Goal: Transaction & Acquisition: Book appointment/travel/reservation

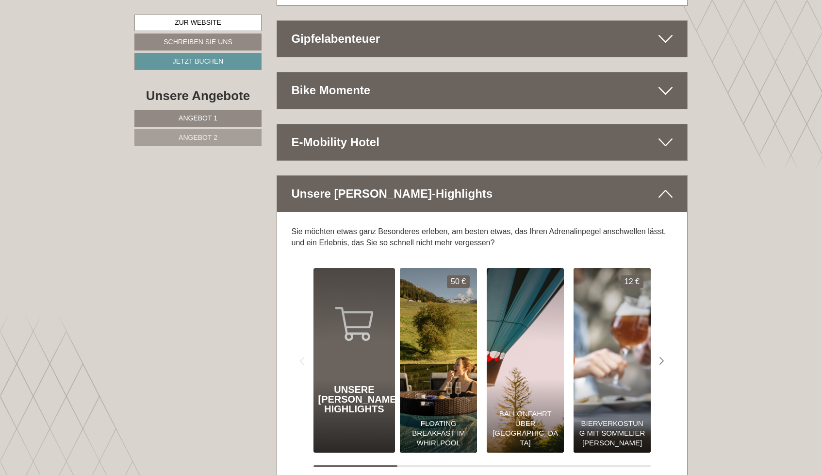
scroll to position [4896, 0]
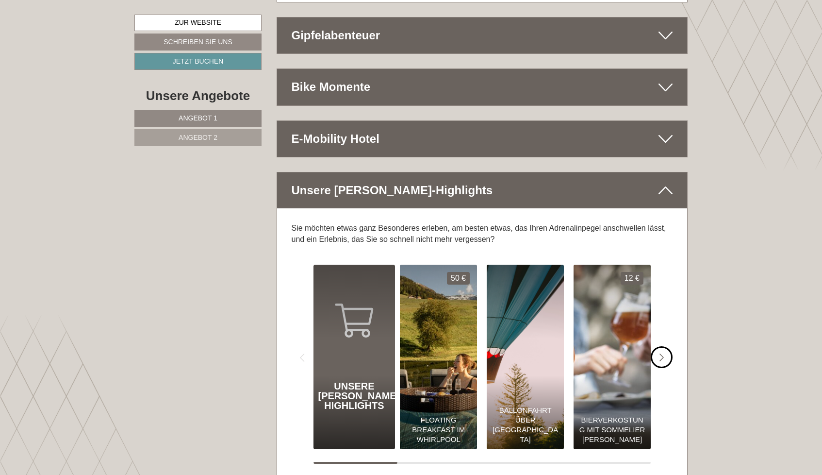
click at [667, 346] on div "#gn-shop-1 .a-arrow { fill:#4a8f1b; }" at bounding box center [662, 357] width 22 height 22
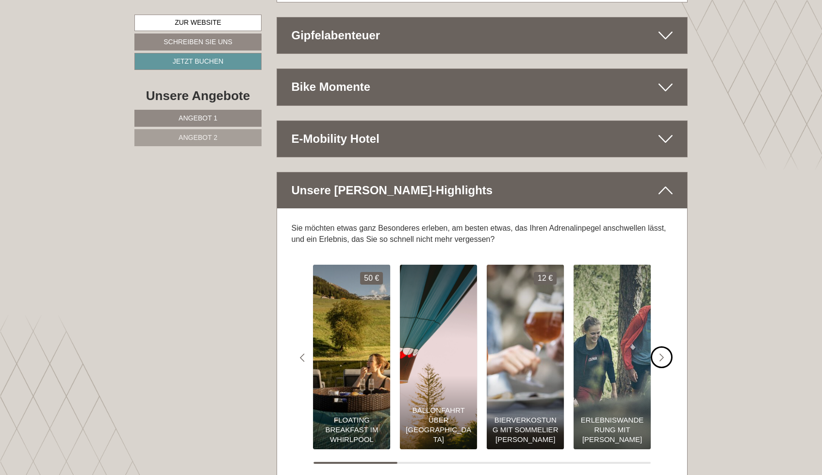
click at [667, 346] on div "#gn-shop-1 .a-arrow { fill:#4a8f1b; }" at bounding box center [662, 357] width 22 height 22
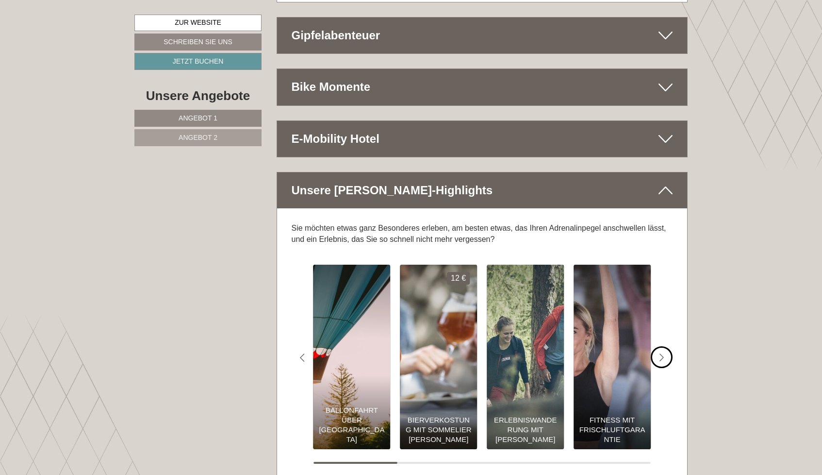
click at [667, 346] on div "#gn-shop-1 .a-arrow { fill:#4a8f1b; }" at bounding box center [662, 357] width 22 height 22
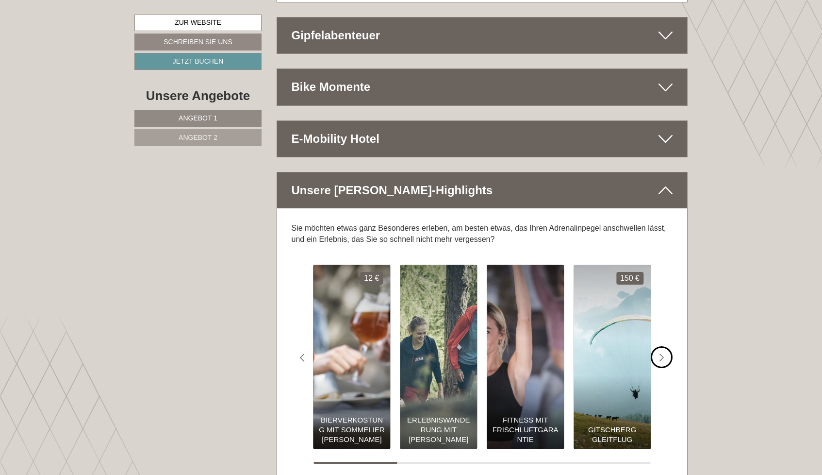
click at [667, 346] on div "#gn-shop-1 .a-arrow { fill:#4a8f1b; }" at bounding box center [662, 357] width 22 height 22
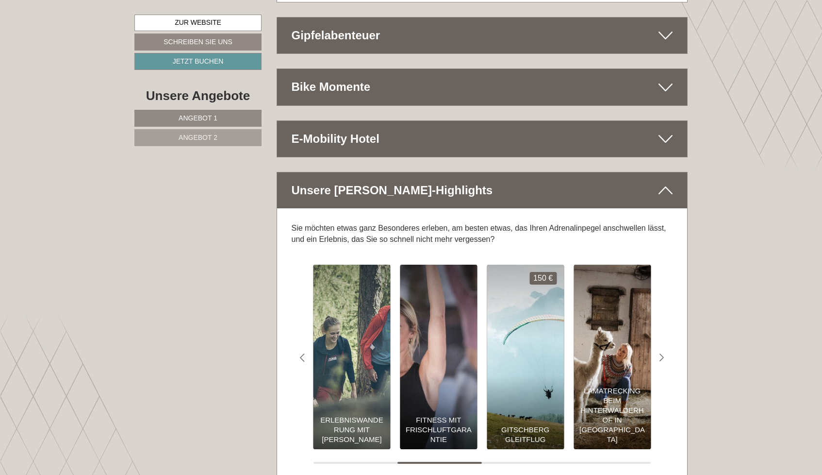
click at [459, 415] on div "Fitness mit Frischluftgarantie" at bounding box center [438, 429] width 67 height 29
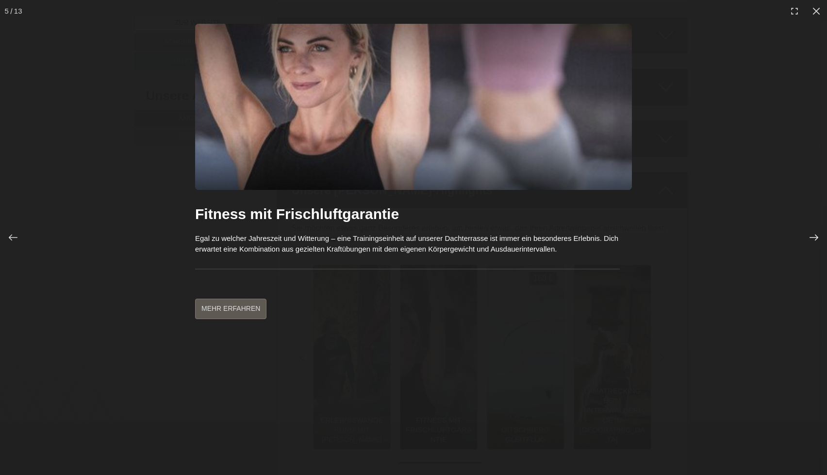
click at [816, 241] on icon at bounding box center [814, 237] width 10 height 10
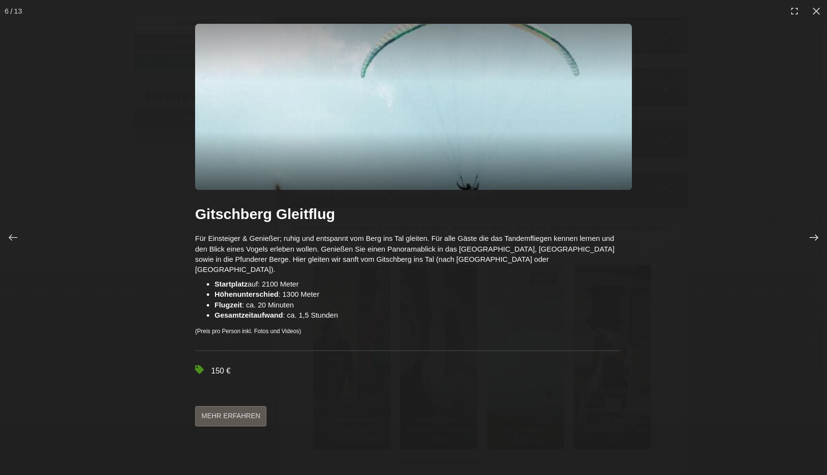
click at [816, 241] on icon at bounding box center [814, 237] width 10 height 10
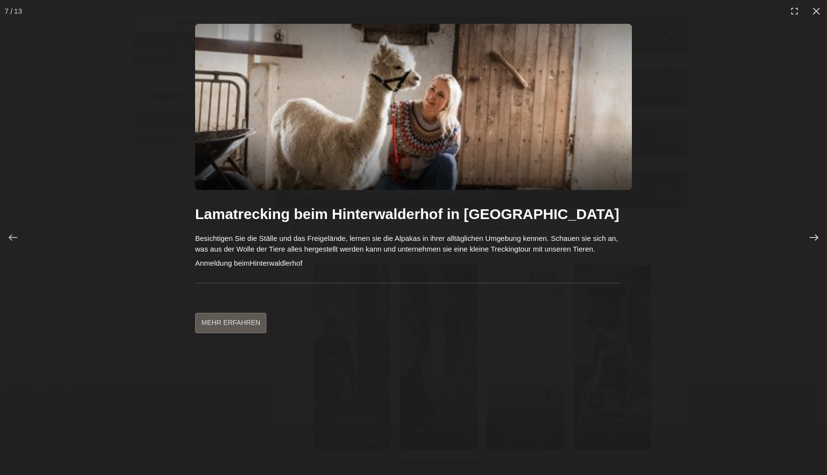
click at [816, 241] on icon at bounding box center [814, 237] width 10 height 10
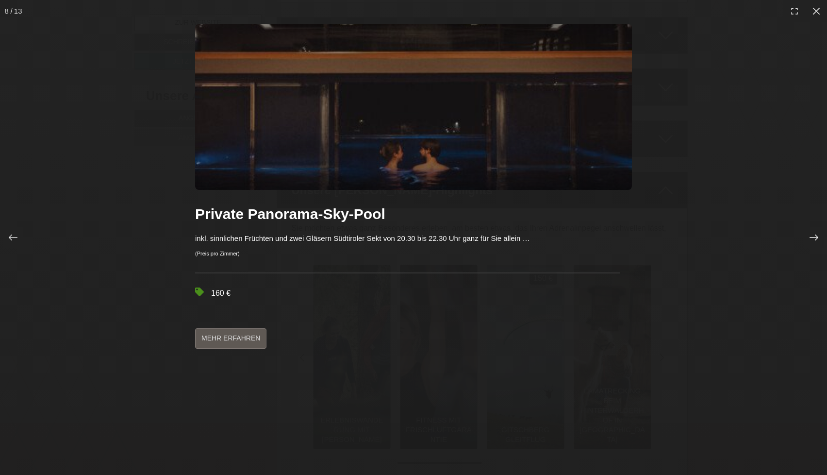
click at [816, 241] on icon at bounding box center [814, 237] width 10 height 10
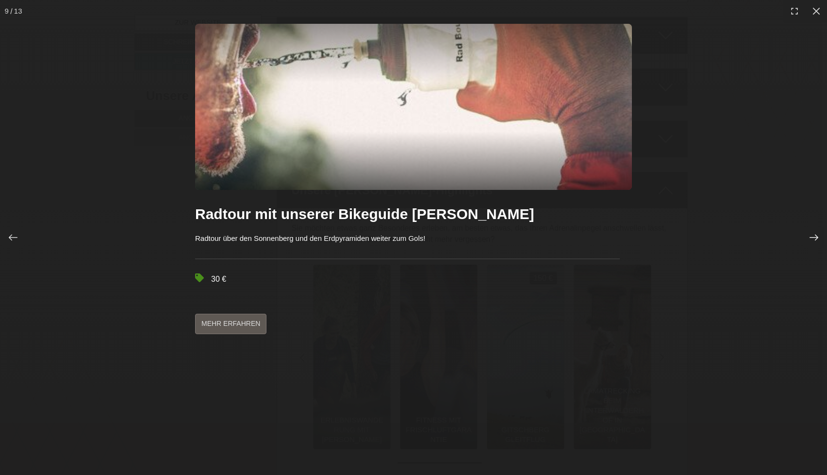
click at [816, 240] on icon at bounding box center [814, 237] width 10 height 10
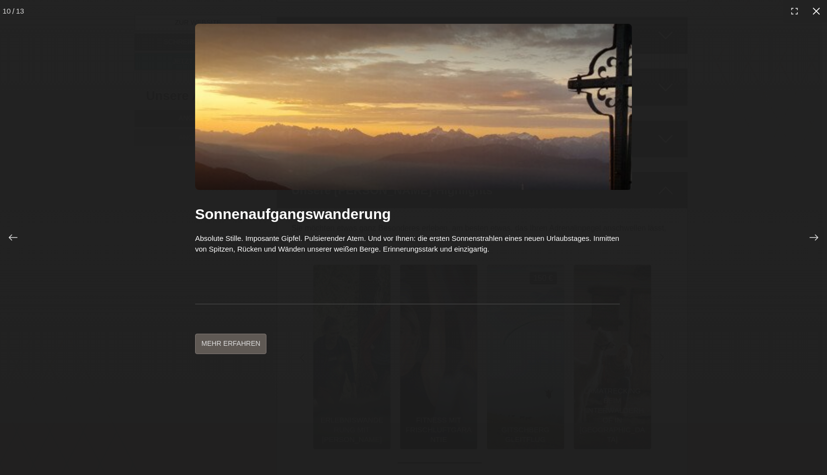
click at [817, 7] on icon at bounding box center [816, 11] width 10 height 10
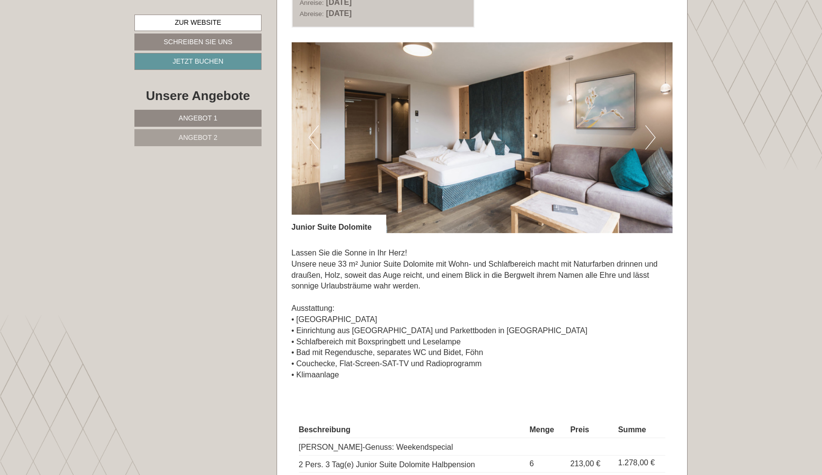
scroll to position [651, 0]
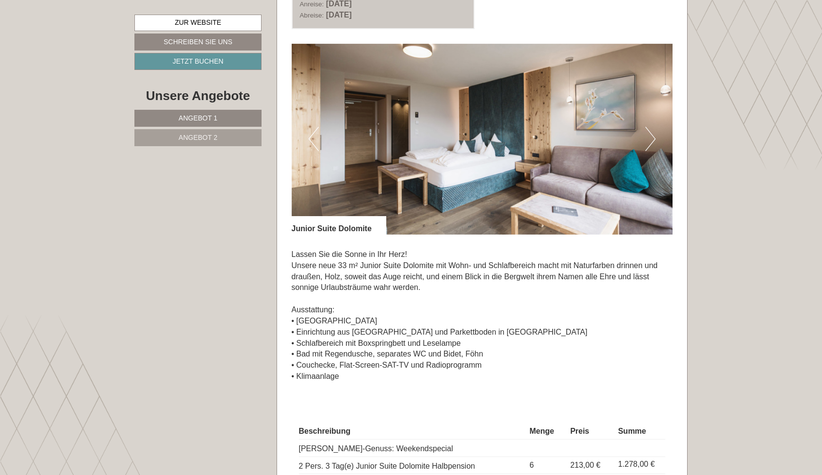
click at [647, 130] on button "Next" at bounding box center [650, 139] width 10 height 24
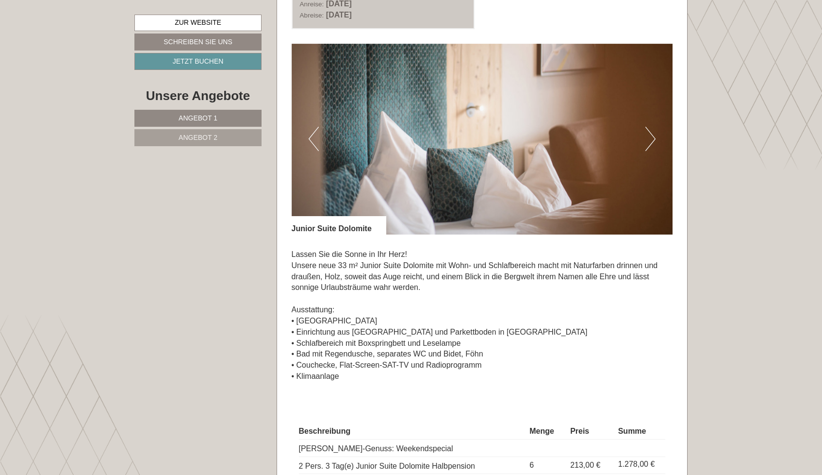
click at [647, 130] on button "Next" at bounding box center [650, 139] width 10 height 24
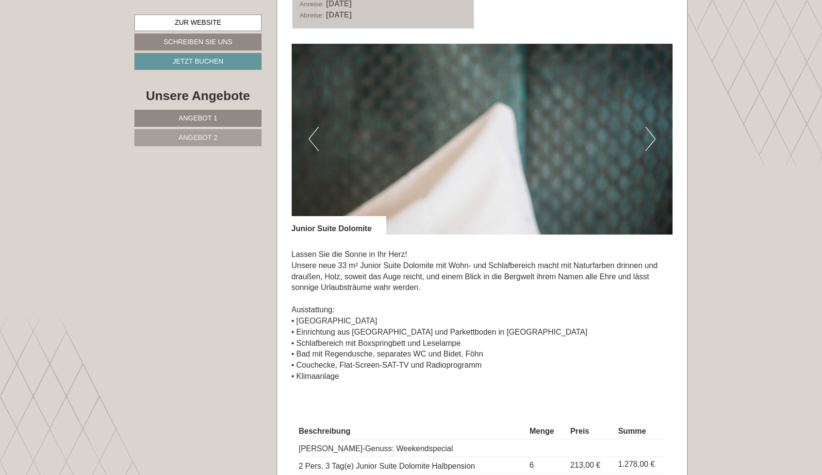
click at [647, 130] on button "Next" at bounding box center [650, 139] width 10 height 24
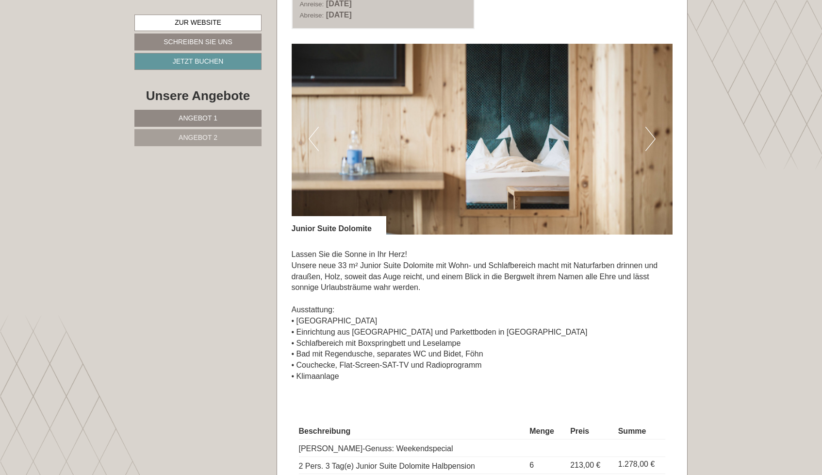
click at [647, 130] on button "Next" at bounding box center [650, 139] width 10 height 24
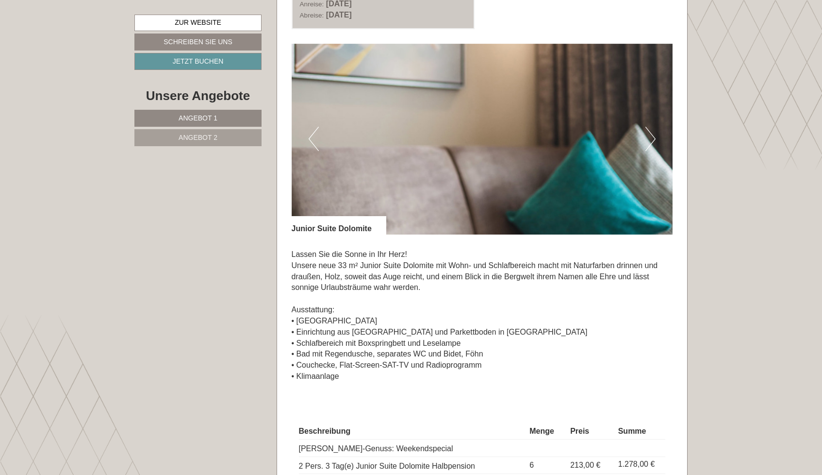
click at [647, 130] on button "Next" at bounding box center [650, 139] width 10 height 24
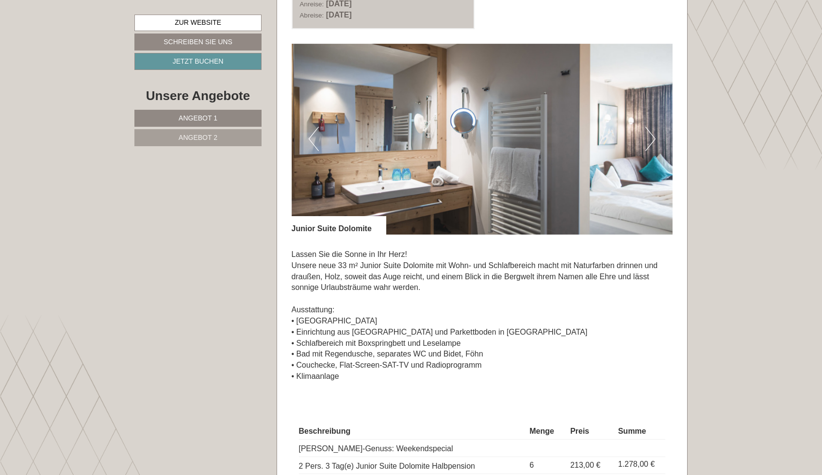
click at [646, 130] on button "Next" at bounding box center [650, 139] width 10 height 24
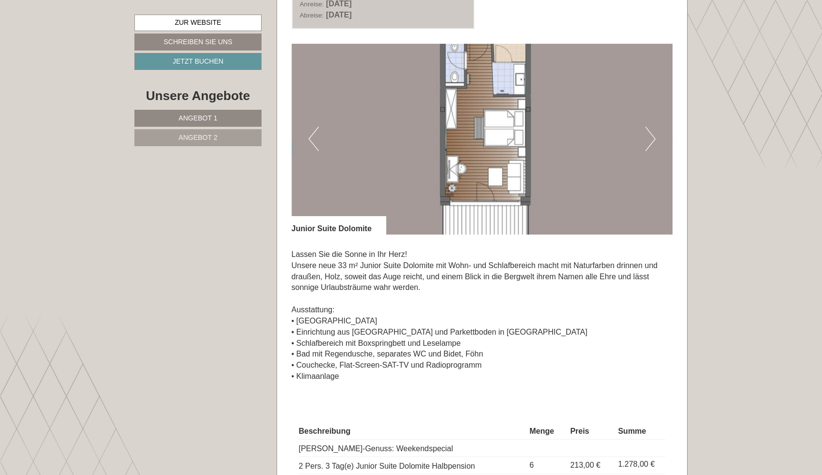
click at [646, 130] on button "Next" at bounding box center [650, 139] width 10 height 24
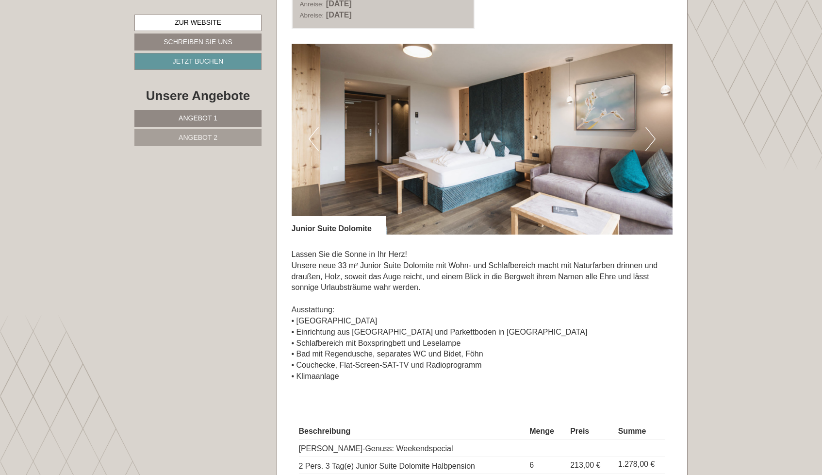
click at [310, 137] on button "Previous" at bounding box center [314, 139] width 10 height 24
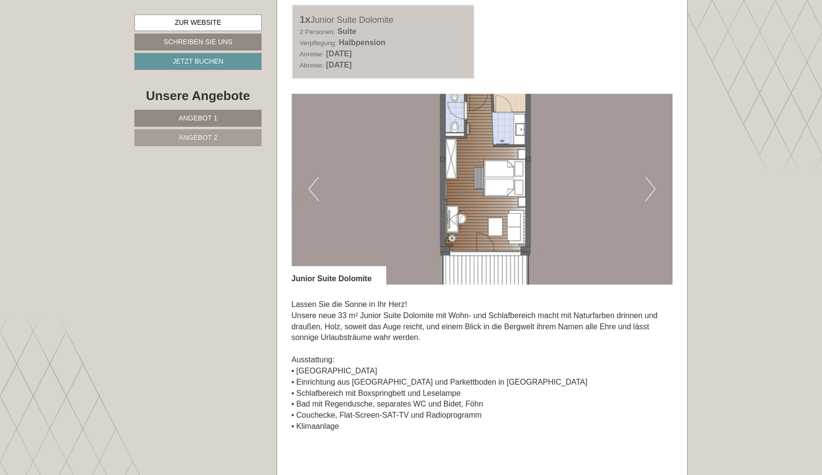
scroll to position [635, 0]
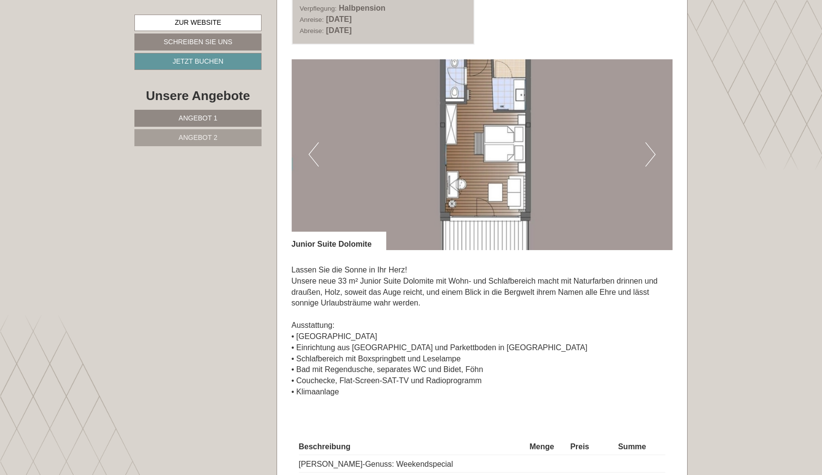
click at [669, 146] on img at bounding box center [482, 154] width 381 height 191
click at [655, 148] on button "Next" at bounding box center [650, 154] width 10 height 24
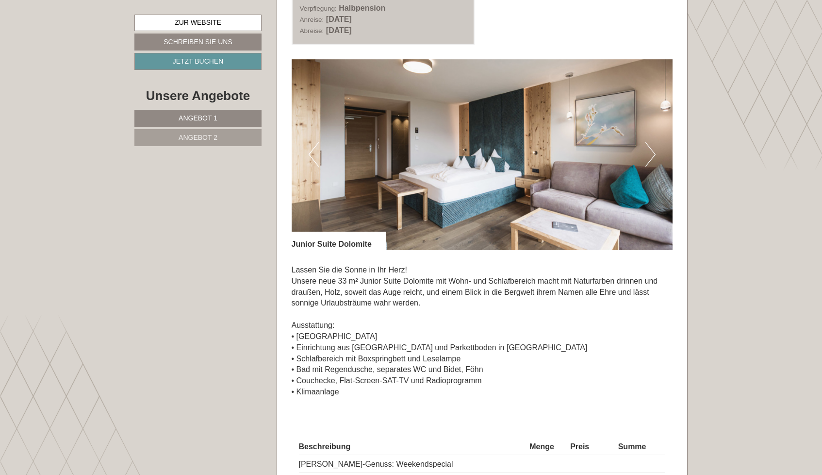
click at [654, 148] on button "Next" at bounding box center [650, 154] width 10 height 24
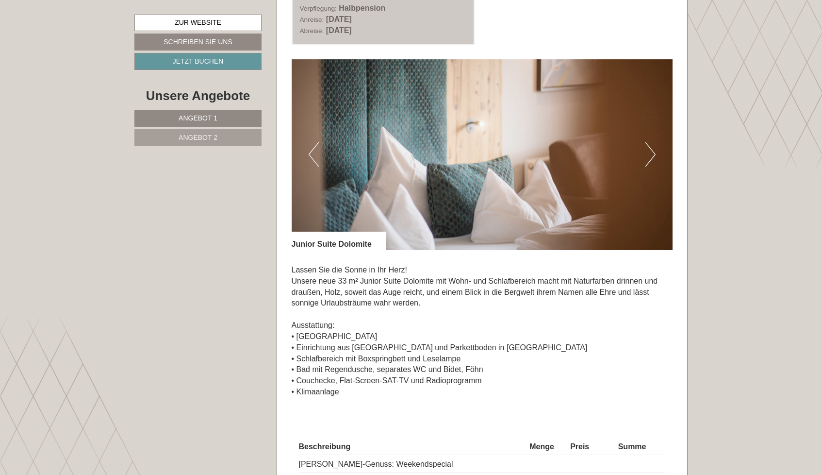
click at [654, 148] on button "Next" at bounding box center [650, 154] width 10 height 24
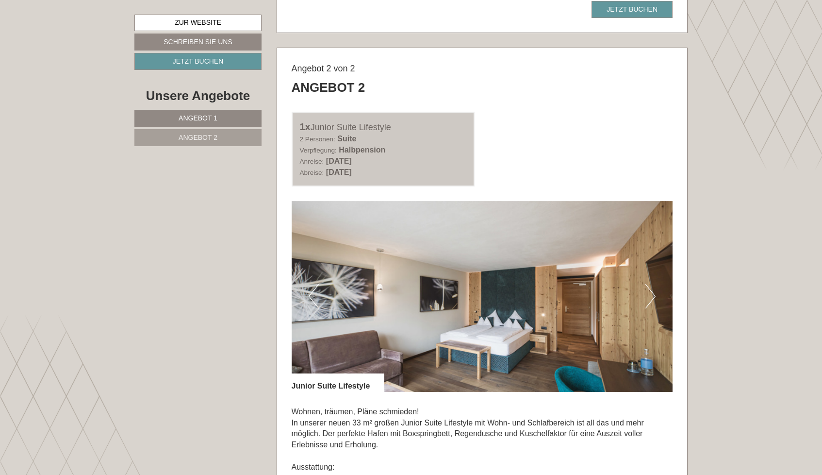
scroll to position [1197, 0]
click at [654, 300] on img at bounding box center [482, 296] width 381 height 191
click at [650, 286] on button "Next" at bounding box center [650, 296] width 10 height 24
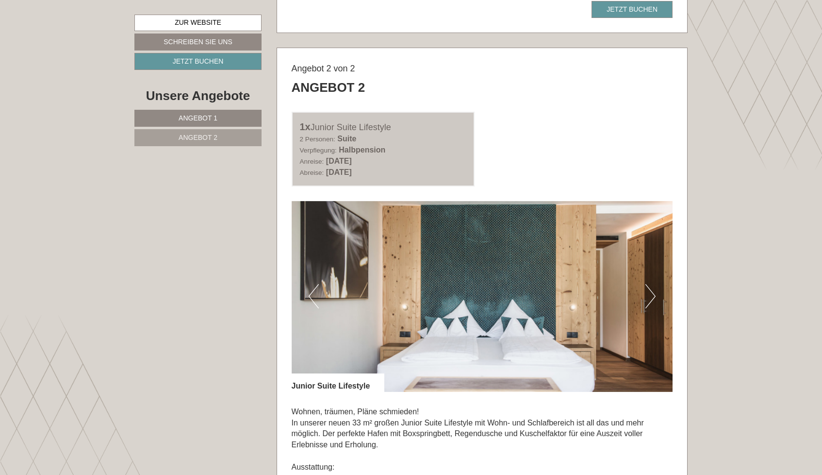
click at [650, 286] on button "Next" at bounding box center [650, 296] width 10 height 24
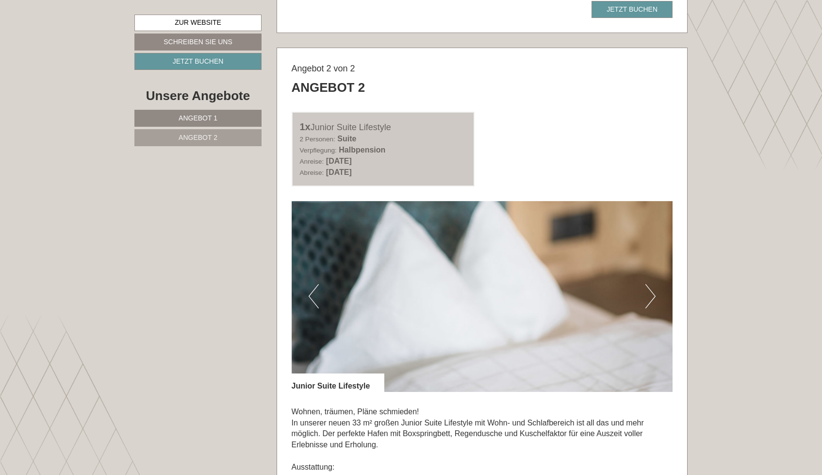
click at [650, 286] on button "Next" at bounding box center [650, 296] width 10 height 24
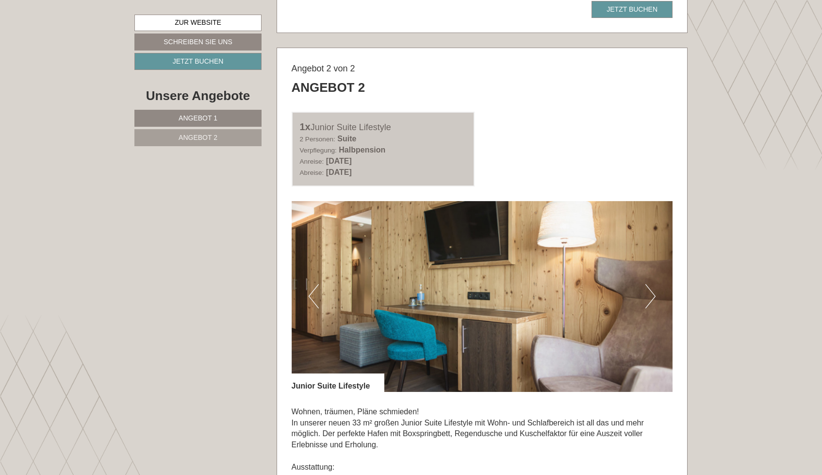
click at [650, 286] on button "Next" at bounding box center [650, 296] width 10 height 24
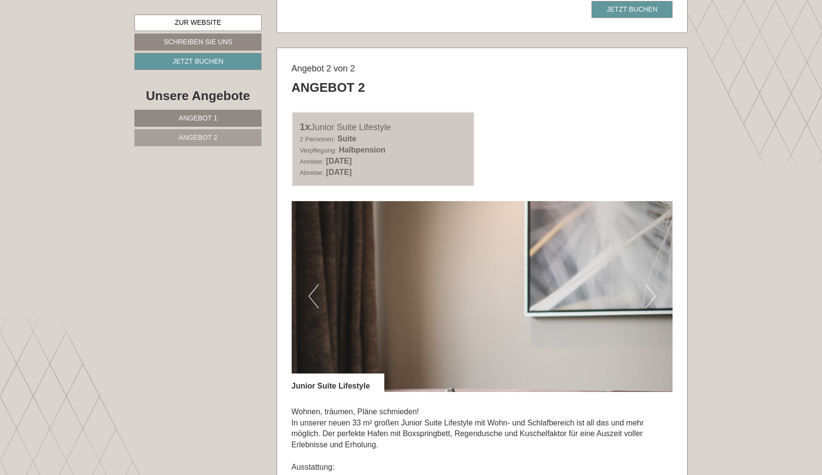
click at [650, 286] on button "Next" at bounding box center [650, 296] width 10 height 24
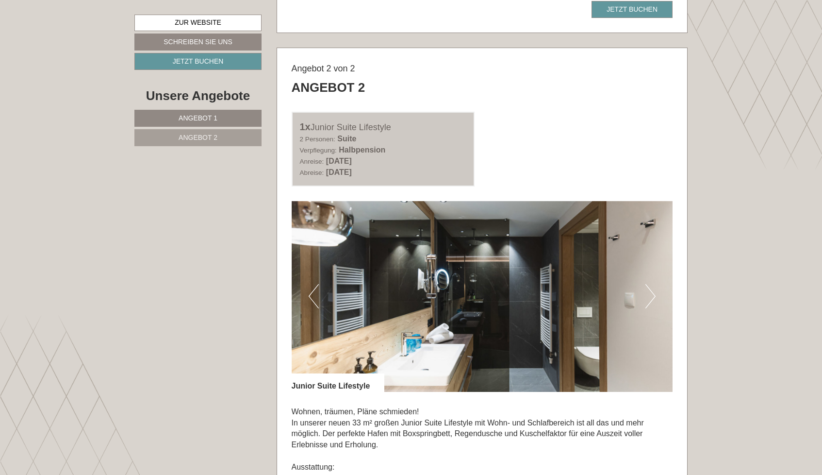
click at [650, 286] on button "Next" at bounding box center [650, 296] width 10 height 24
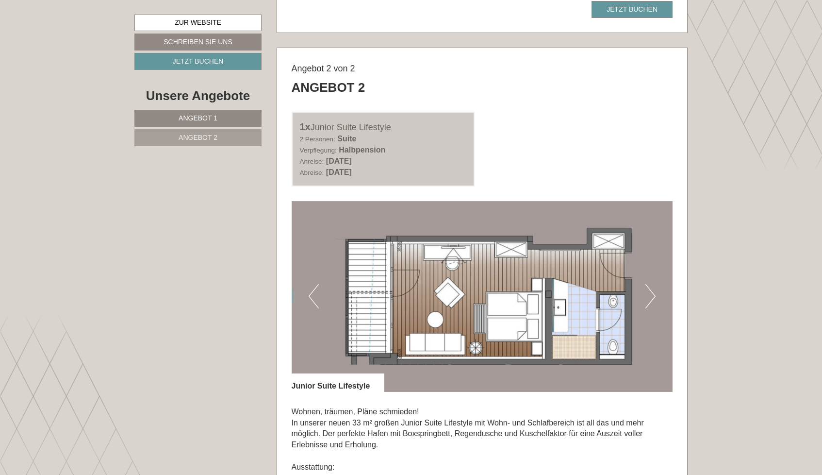
click at [650, 286] on button "Next" at bounding box center [650, 296] width 10 height 24
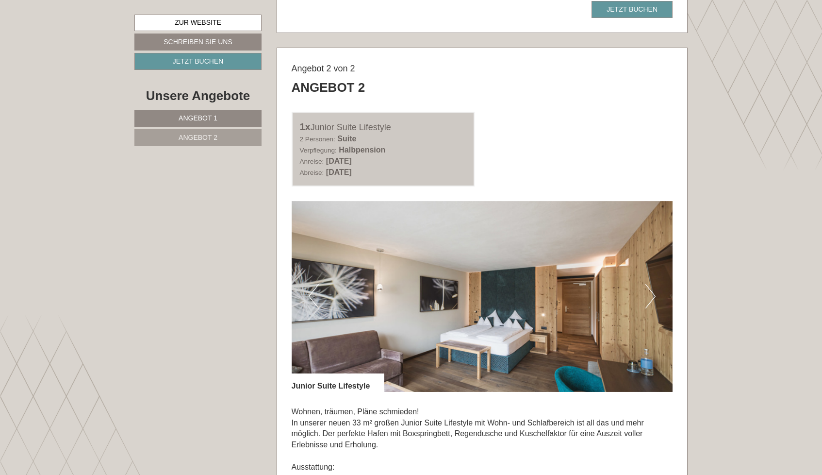
click at [650, 286] on button "Next" at bounding box center [650, 296] width 10 height 24
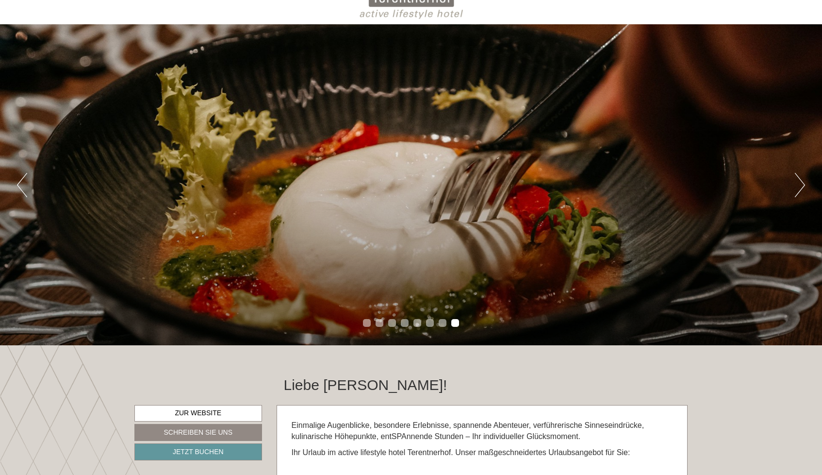
scroll to position [50, 0]
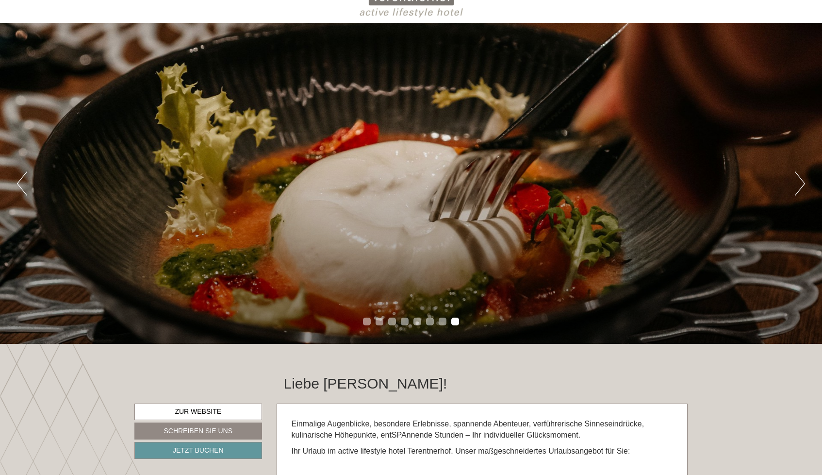
click at [795, 183] on button "Next" at bounding box center [800, 183] width 10 height 24
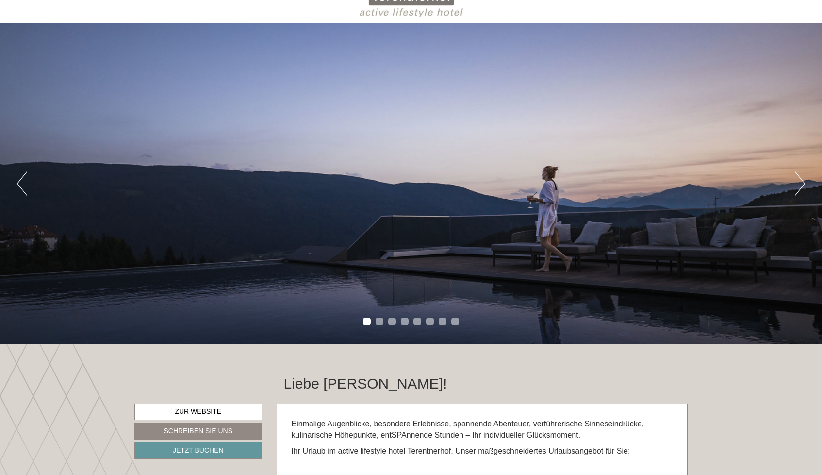
click at [795, 183] on button "Next" at bounding box center [800, 183] width 10 height 24
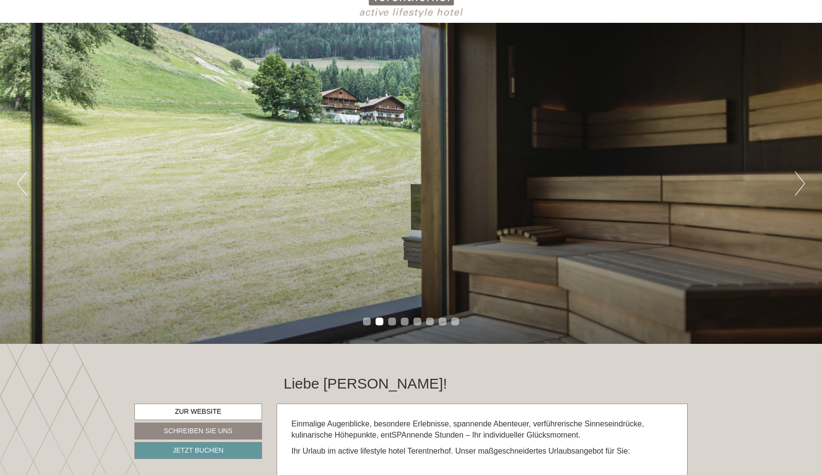
click at [795, 183] on button "Next" at bounding box center [800, 183] width 10 height 24
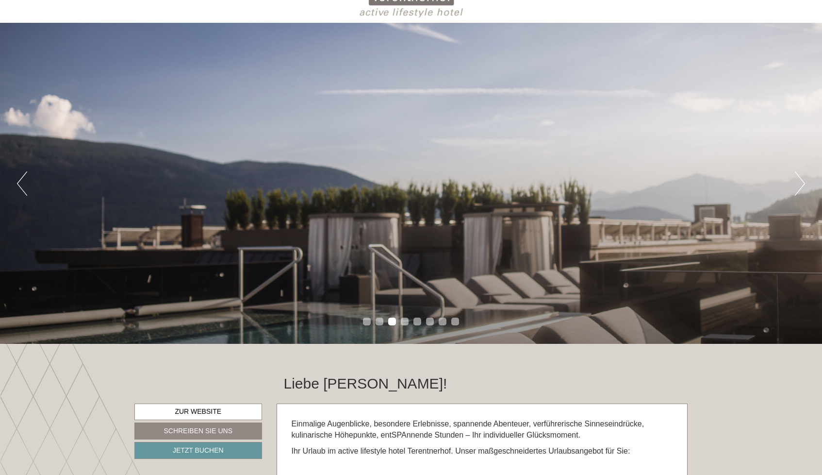
click at [795, 183] on button "Next" at bounding box center [800, 183] width 10 height 24
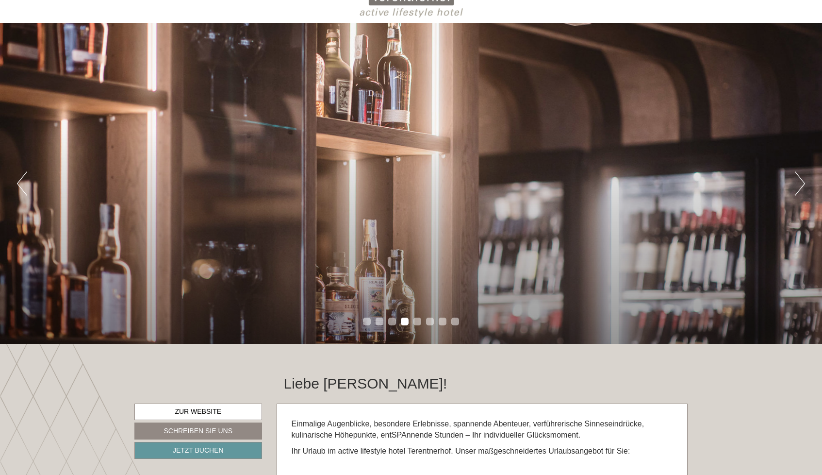
click at [795, 183] on button "Next" at bounding box center [800, 183] width 10 height 24
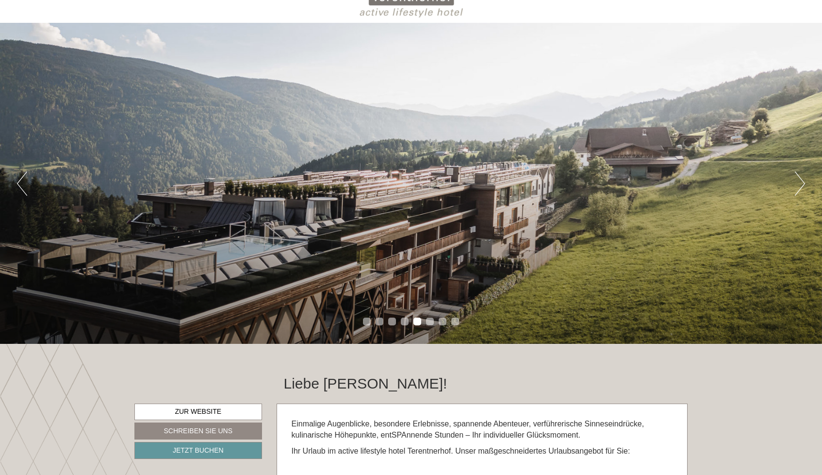
click at [795, 183] on button "Next" at bounding box center [800, 183] width 10 height 24
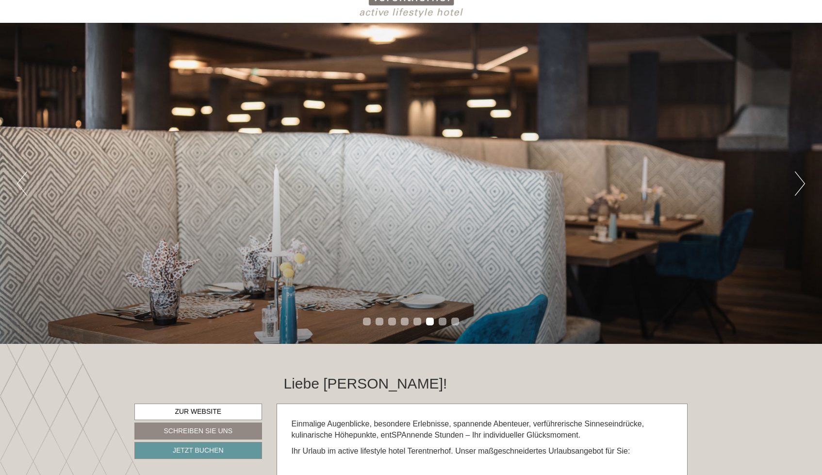
click at [795, 183] on button "Next" at bounding box center [800, 183] width 10 height 24
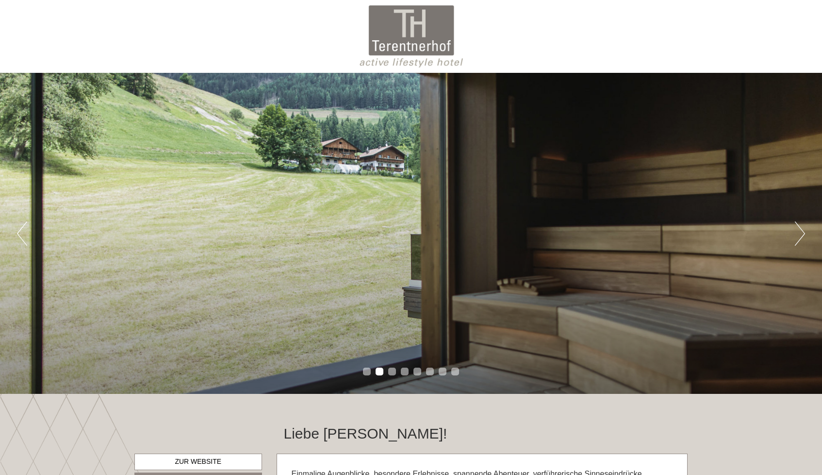
scroll to position [0, 0]
